Goal: Navigation & Orientation: Find specific page/section

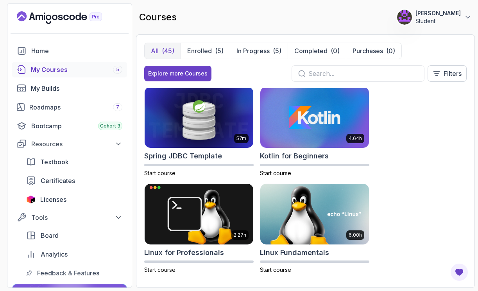
scroll to position [1354, 0]
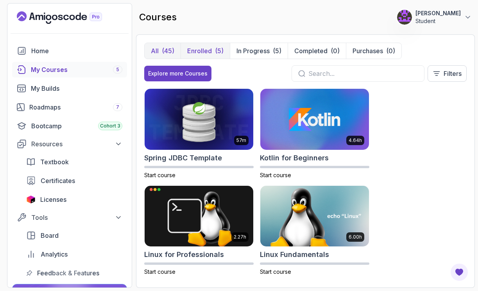
click at [201, 51] on p "Enrolled" at bounding box center [199, 50] width 25 height 9
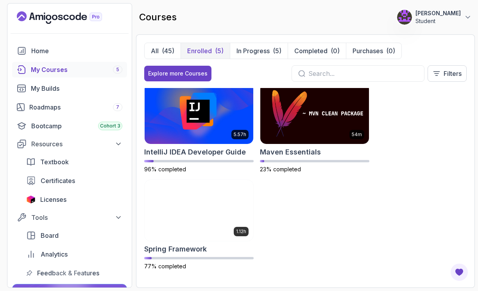
scroll to position [102, 0]
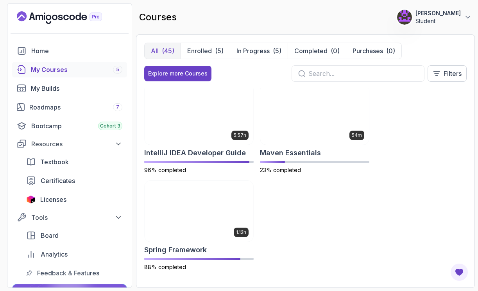
scroll to position [102, 0]
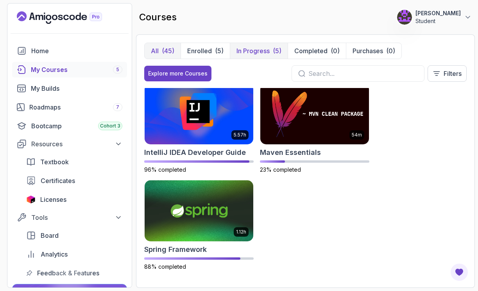
click at [243, 50] on p "In Progress" at bounding box center [252, 50] width 33 height 9
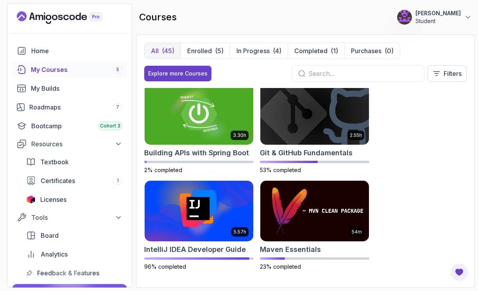
scroll to position [5, 0]
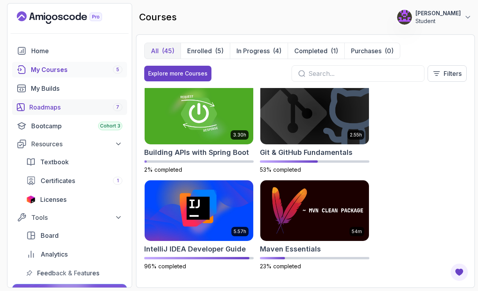
click at [45, 106] on div "Roadmaps 7" at bounding box center [75, 106] width 93 height 9
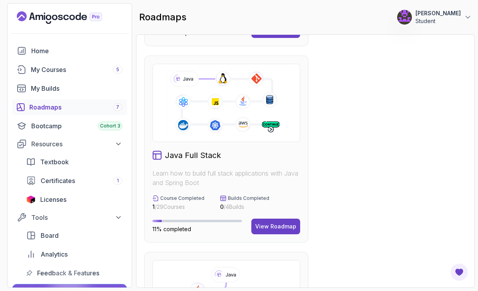
scroll to position [184, 0]
click at [278, 230] on button "View Roadmap" at bounding box center [275, 226] width 49 height 16
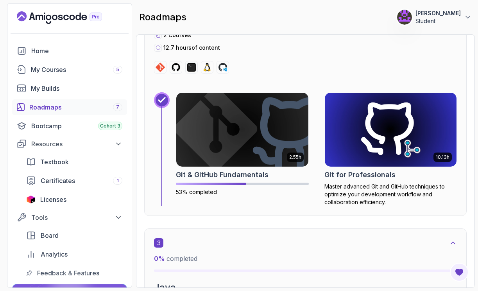
scroll to position [546, 0]
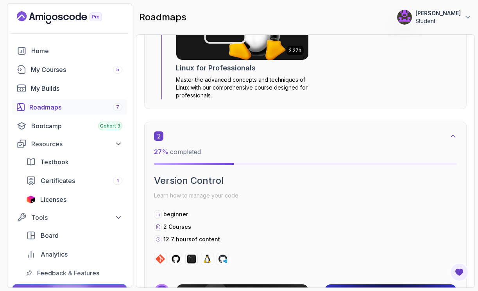
click at [74, 103] on div "Roadmaps 7" at bounding box center [75, 106] width 93 height 9
